Goal: Check status: Check status

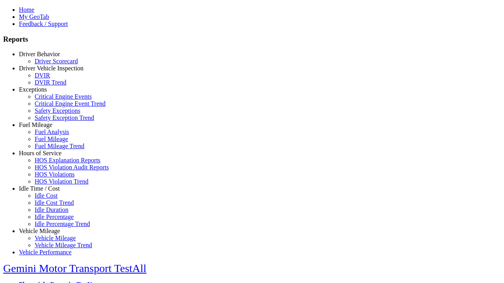
click at [45, 128] on link "Fuel Mileage" at bounding box center [35, 125] width 33 height 7
click at [51, 150] on link "Fuel Mileage Trend" at bounding box center [60, 146] width 50 height 7
type input "*********"
